Goal: Information Seeking & Learning: Learn about a topic

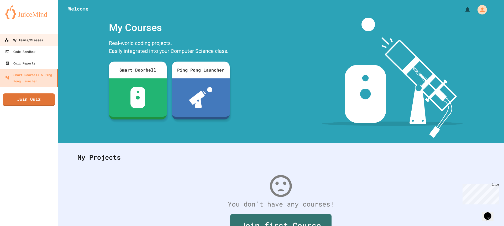
click at [1, 37] on link "My Teams/Classes" at bounding box center [29, 40] width 60 height 12
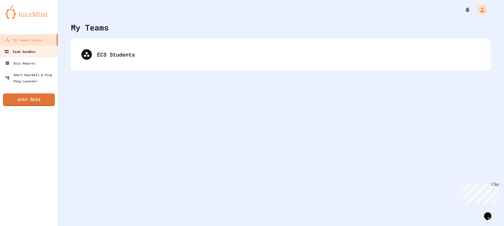
click at [2, 53] on link "Code Sandbox" at bounding box center [29, 51] width 60 height 12
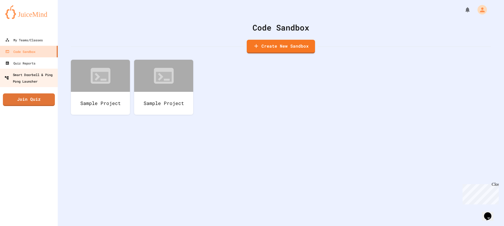
click at [3, 75] on link "Smart Doorbell & Ping Pong Launcher" at bounding box center [29, 78] width 60 height 18
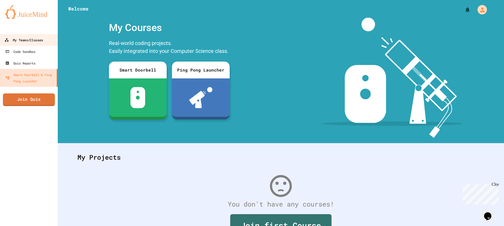
click at [39, 42] on div "My Teams/Classes" at bounding box center [23, 40] width 39 height 7
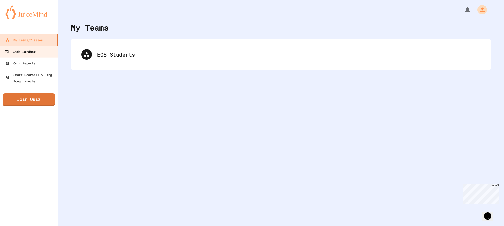
click at [39, 49] on link "Code Sandbox" at bounding box center [29, 51] width 60 height 12
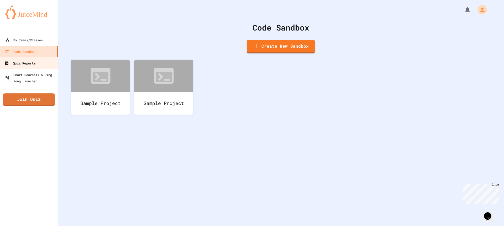
click at [37, 63] on link "Quiz Reports" at bounding box center [29, 63] width 60 height 12
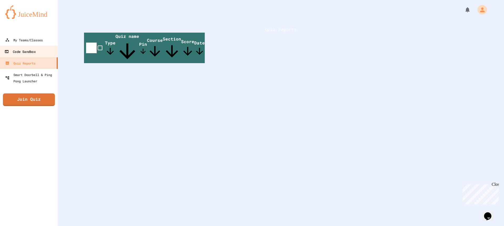
click at [44, 54] on link "Code Sandbox" at bounding box center [29, 51] width 60 height 12
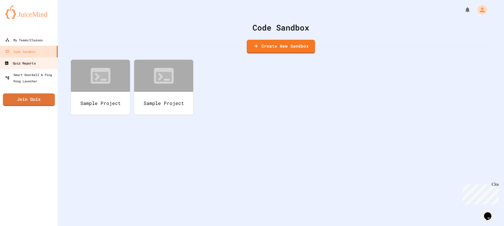
click at [42, 67] on link "Quiz Reports" at bounding box center [29, 63] width 60 height 12
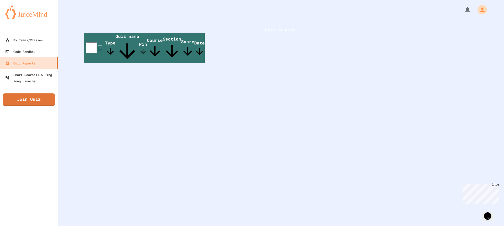
click at [127, 63] on div "Quiz Reports Type Quiz name Pin Course Section Score Date" at bounding box center [281, 44] width 447 height 89
click at [35, 40] on div "My Teams/Classes" at bounding box center [23, 40] width 39 height 7
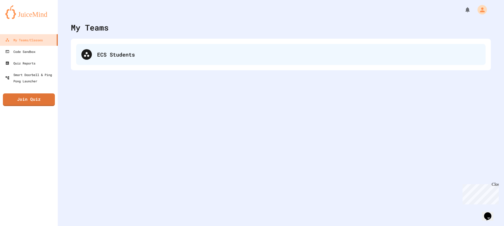
click at [82, 50] on div "ECS Students" at bounding box center [281, 54] width 410 height 21
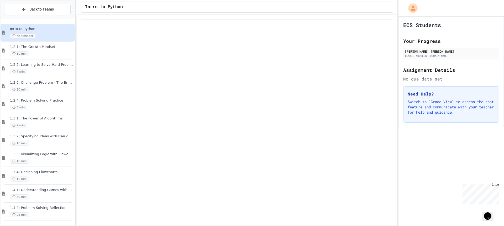
click at [232, 87] on div at bounding box center [237, 119] width 322 height 211
click at [44, 48] on span "1.2.1: The Growth Mindset" at bounding box center [42, 47] width 64 height 4
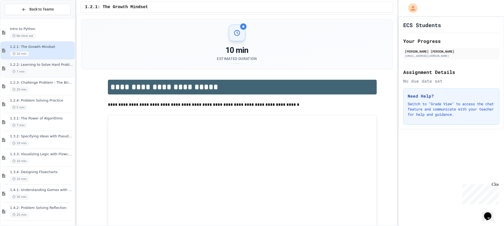
click at [59, 69] on div "7 min" at bounding box center [42, 71] width 64 height 5
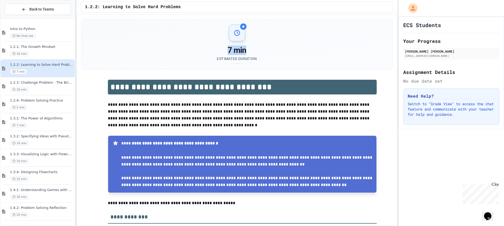
drag, startPoint x: 242, startPoint y: 25, endPoint x: 359, endPoint y: 42, distance: 117.6
click at [338, 39] on div "7 min Estimated Duration" at bounding box center [237, 43] width 299 height 39
click at [392, 62] on div "**********" at bounding box center [237, 119] width 322 height 211
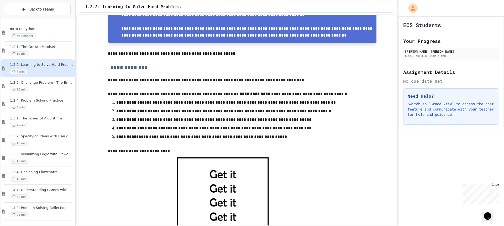
scroll to position [173, 0]
